Goal: Task Accomplishment & Management: Use online tool/utility

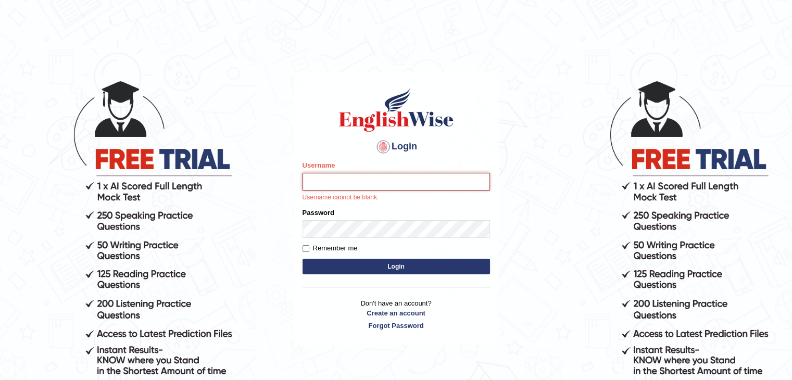
type input "Ayyazameer"
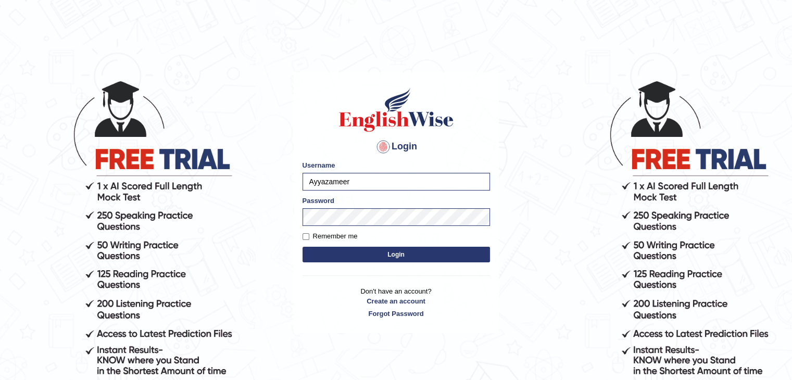
click at [375, 257] on button "Login" at bounding box center [397, 255] width 188 height 16
click at [313, 251] on button "Login" at bounding box center [397, 255] width 188 height 16
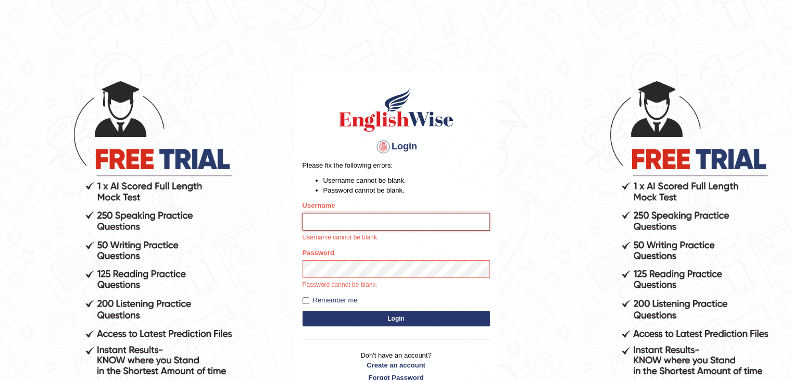
click at [329, 223] on input "Username" at bounding box center [397, 222] width 188 height 18
type input "Ayyazameer"
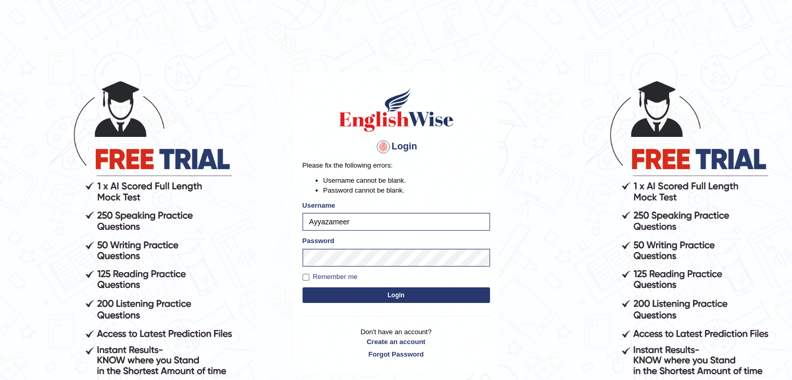
click at [351, 301] on button "Login" at bounding box center [397, 296] width 188 height 16
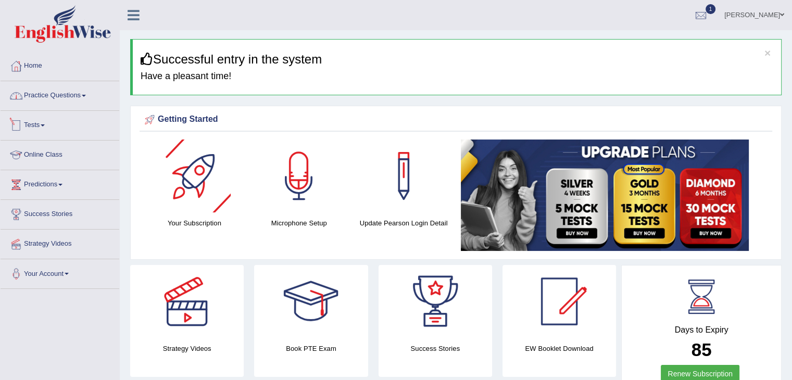
click at [83, 97] on link "Practice Questions" at bounding box center [60, 94] width 119 height 26
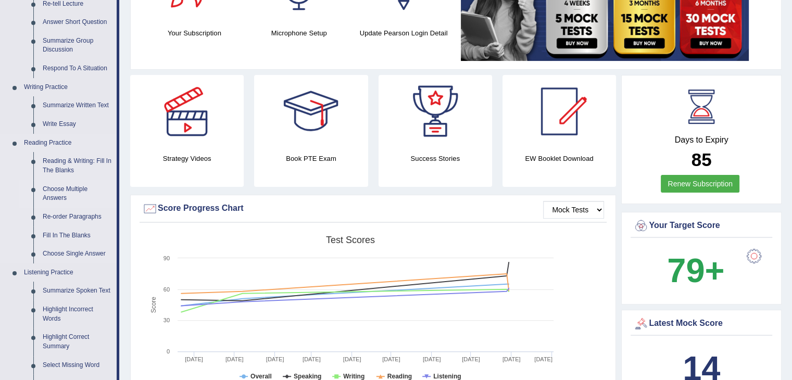
scroll to position [208, 0]
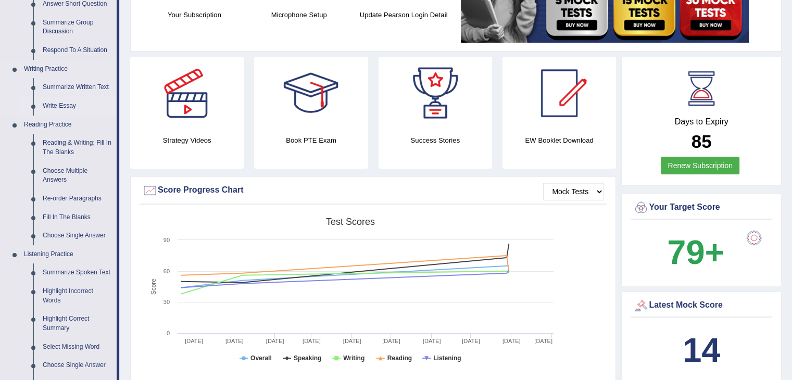
drag, startPoint x: 52, startPoint y: 102, endPoint x: 98, endPoint y: 107, distance: 46.6
click at [52, 102] on link "Write Essay" at bounding box center [77, 106] width 79 height 19
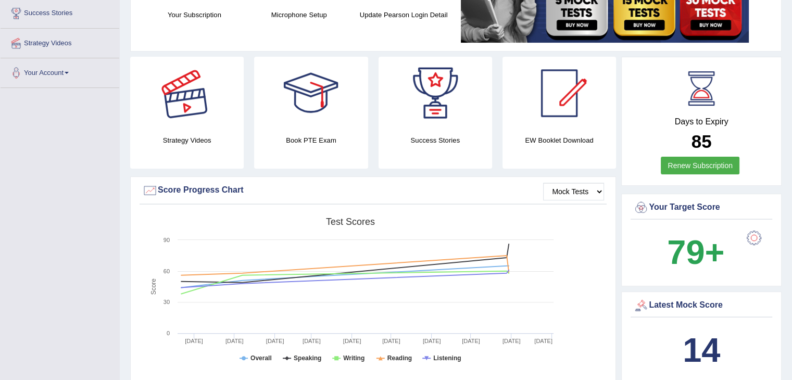
scroll to position [228, 0]
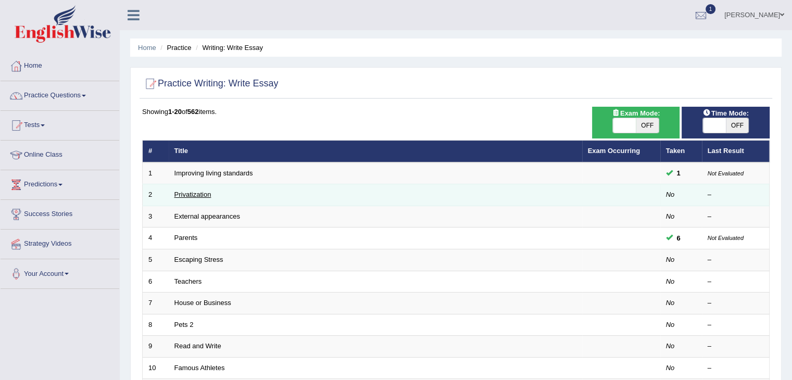
click at [205, 195] on link "Privatization" at bounding box center [193, 195] width 37 height 8
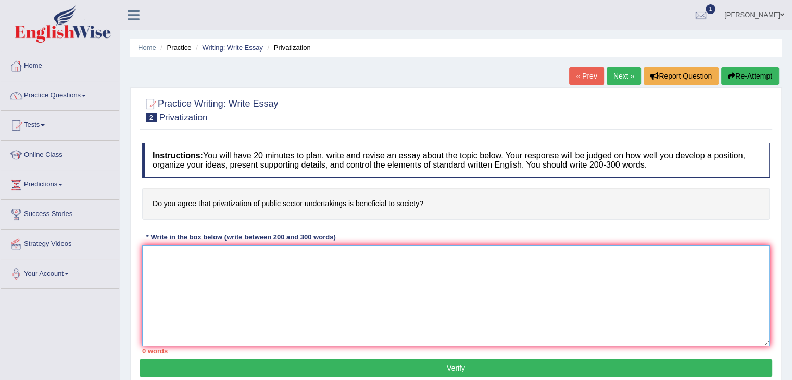
click at [245, 250] on textarea at bounding box center [456, 295] width 628 height 101
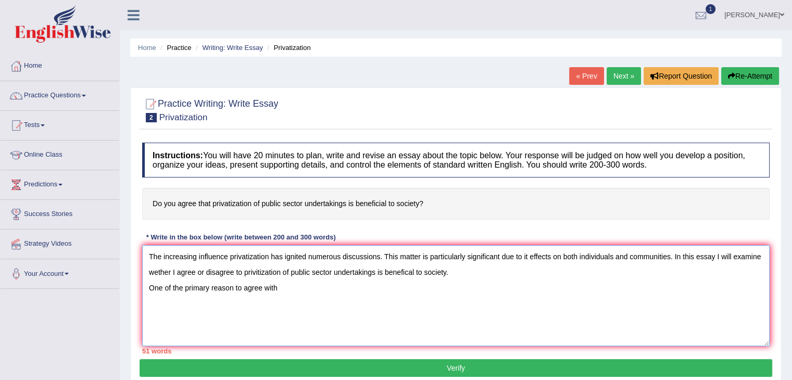
click at [257, 268] on textarea "The increasing influence privatization has ignited numerous discussions. This m…" at bounding box center [456, 295] width 628 height 101
click at [288, 290] on textarea "The increasing influence privatization has ignited numerous discussions. This m…" at bounding box center [456, 295] width 628 height 101
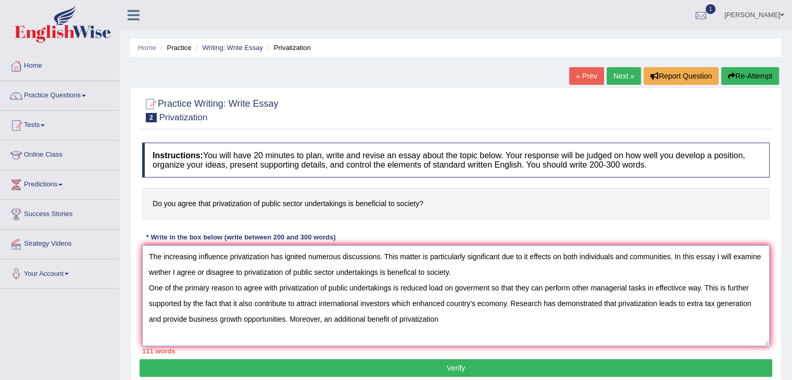
drag, startPoint x: 451, startPoint y: 327, endPoint x: 399, endPoint y: 324, distance: 52.7
click at [399, 324] on textarea "The increasing influence privatization has ignited numerous discussions. This m…" at bounding box center [456, 295] width 628 height 101
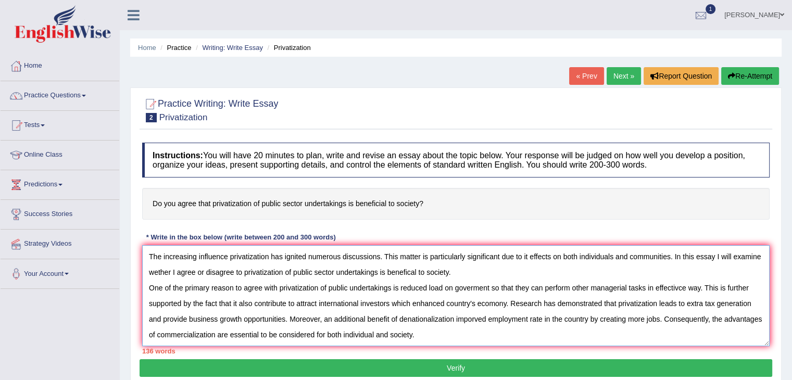
scroll to position [8, 0]
click at [464, 328] on textarea "The increasing influence privatization has ignited numerous discussions. This m…" at bounding box center [456, 295] width 628 height 101
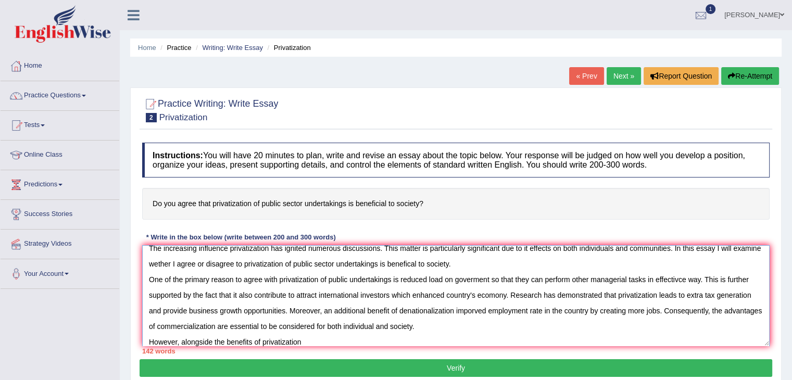
type textarea "The increasing influence privatization has ignited numerous discussions. This m…"
